Goal: Book appointment/travel/reservation

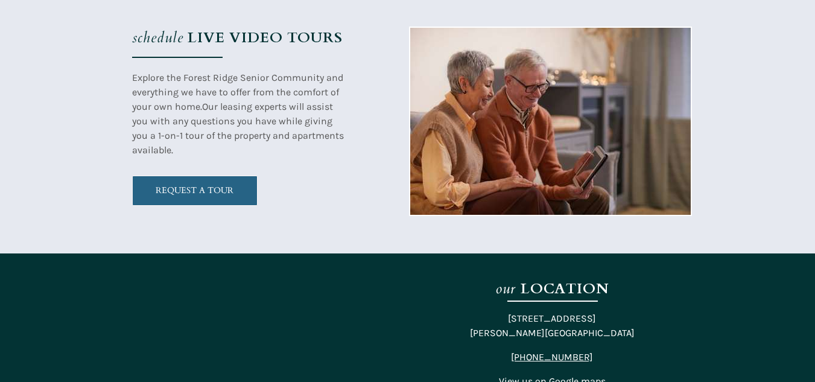
click at [165, 196] on span "REQUEST A TOUR" at bounding box center [195, 190] width 124 height 10
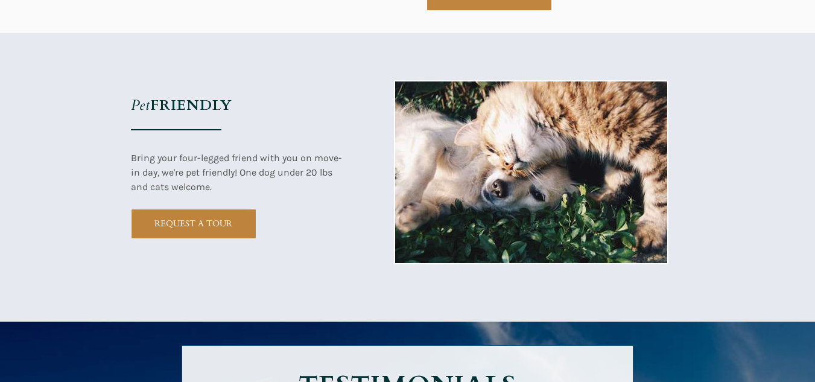
scroll to position [1330, 0]
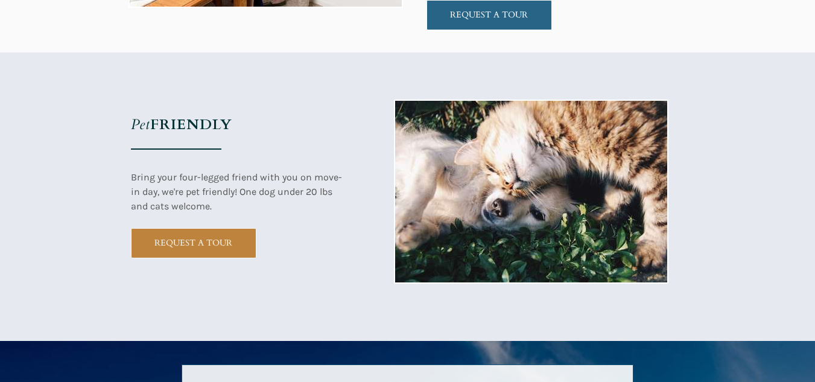
click at [508, 29] on link "REQUEST A TOUR" at bounding box center [490, 15] width 126 height 30
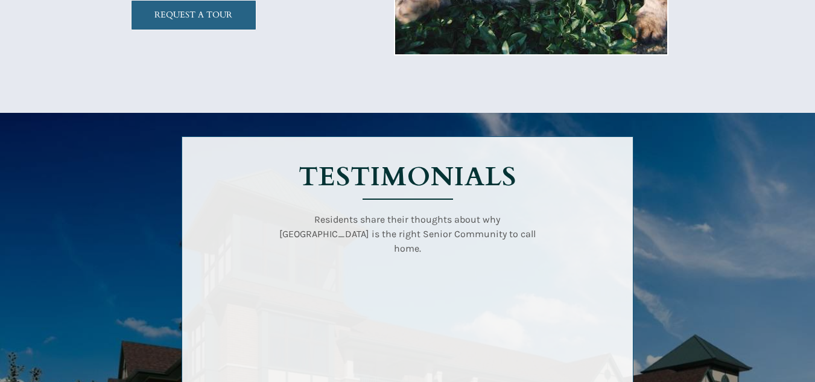
click at [136, 26] on link "REQUEST A TOUR" at bounding box center [194, 15] width 126 height 30
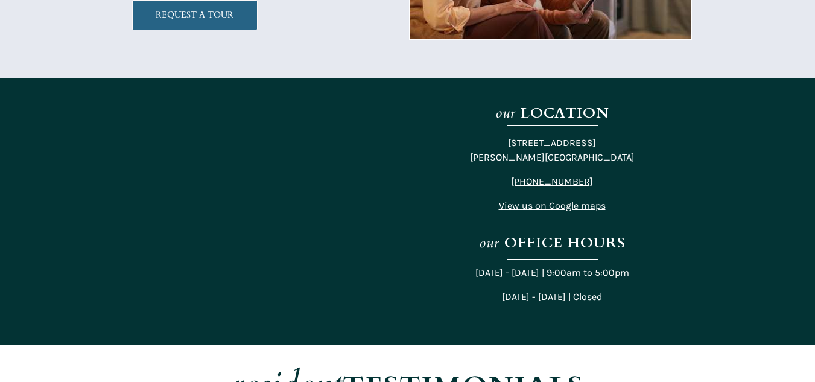
click at [188, 11] on span "REQUEST A TOUR" at bounding box center [195, 15] width 124 height 10
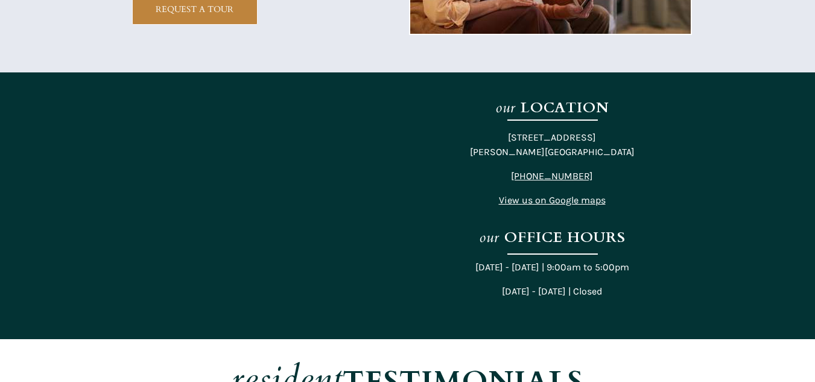
scroll to position [2355, 0]
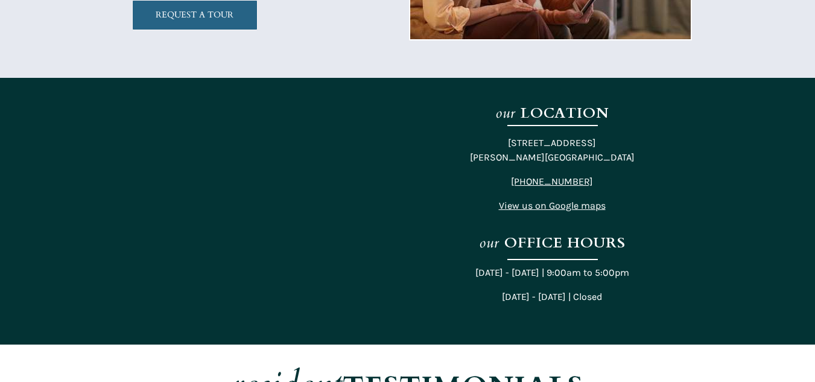
click at [191, 7] on link "REQUEST A TOUR" at bounding box center [195, 15] width 126 height 30
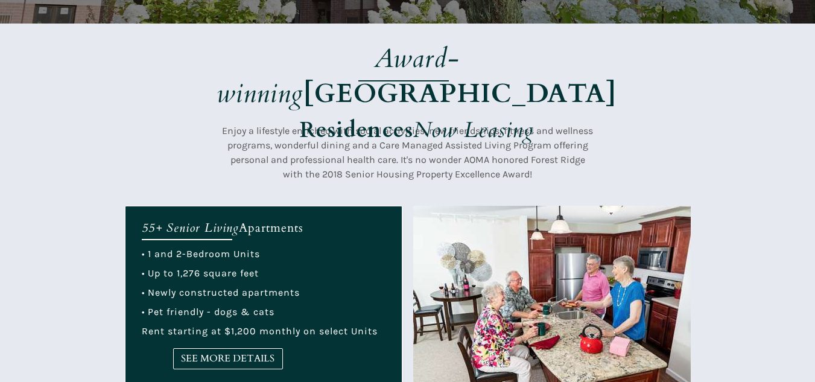
scroll to position [235, 0]
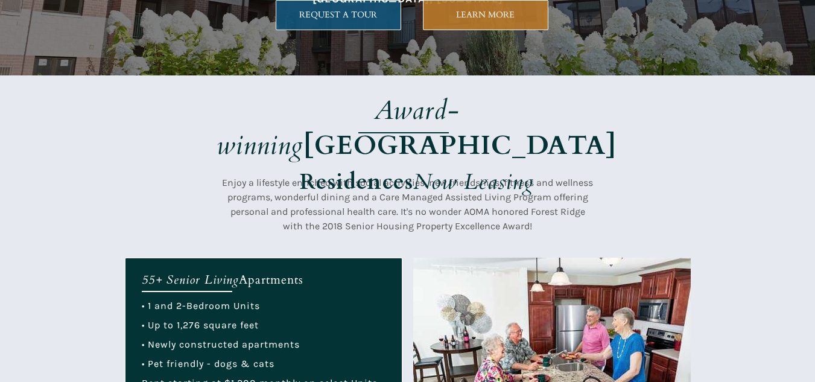
click at [349, 22] on link "REQUEST A TOUR" at bounding box center [339, 15] width 126 height 30
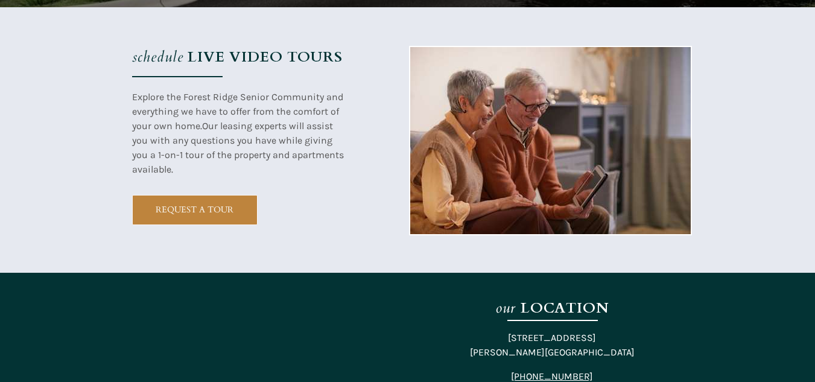
scroll to position [2346, 0]
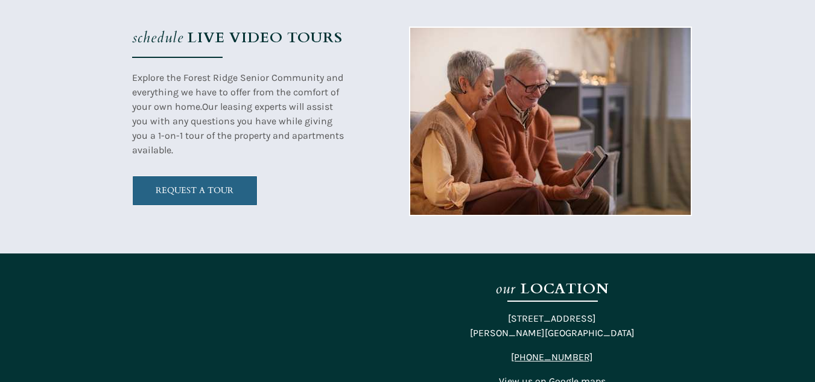
click at [182, 179] on link "REQUEST A TOUR" at bounding box center [195, 191] width 126 height 30
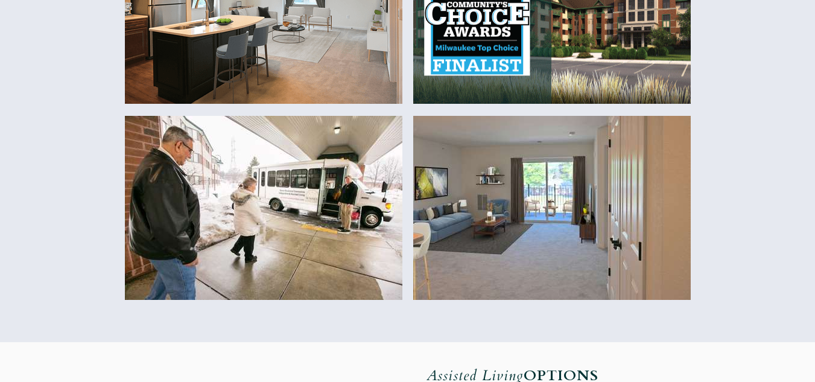
scroll to position [635, 0]
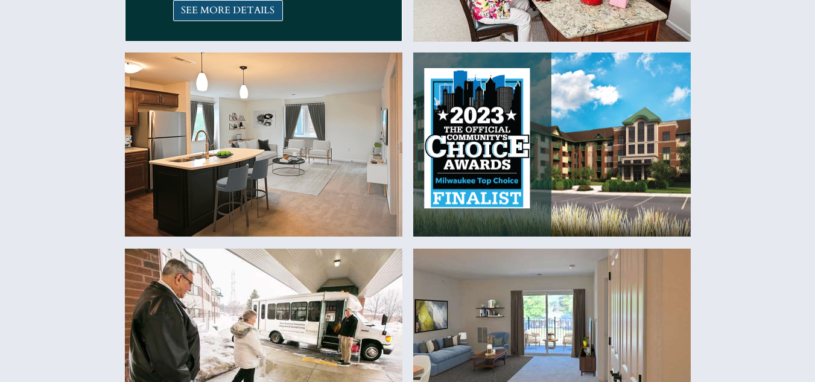
click at [251, 12] on span "SEE MORE DETAILS" at bounding box center [228, 10] width 109 height 11
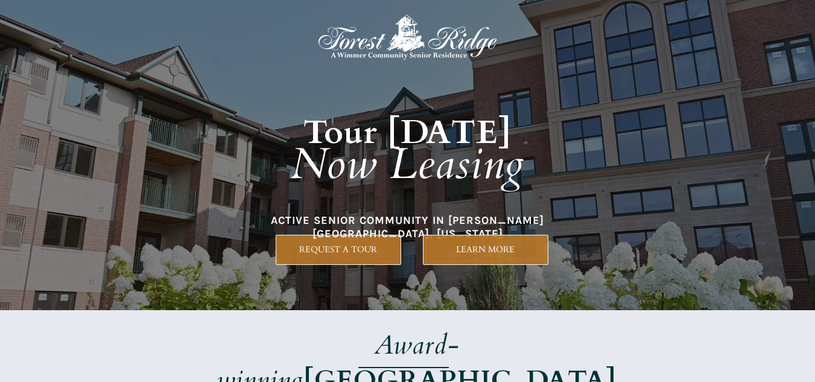
scroll to position [0, 0]
